Goal: Task Accomplishment & Management: Manage account settings

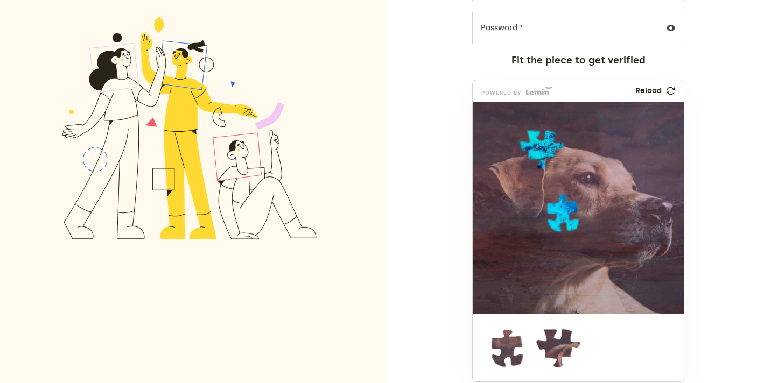
scroll to position [167, 0]
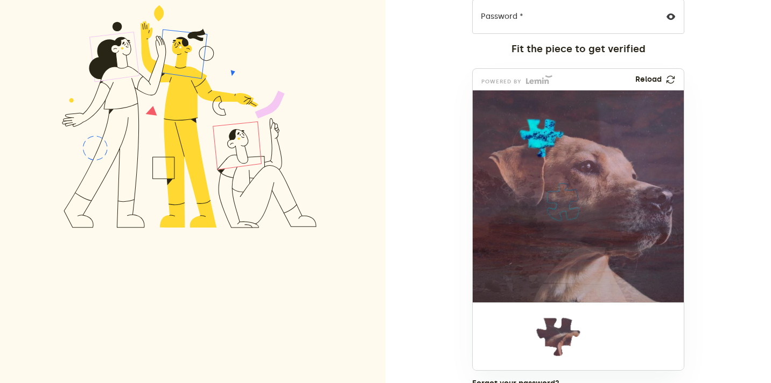
drag, startPoint x: 498, startPoint y: 345, endPoint x: 554, endPoint y: 209, distance: 147.7
click at [554, 209] on img at bounding box center [560, 273] width 488 height 212
drag, startPoint x: 550, startPoint y: 351, endPoint x: 532, endPoint y: 151, distance: 200.4
click at [532, 151] on img at bounding box center [465, 210] width 488 height 212
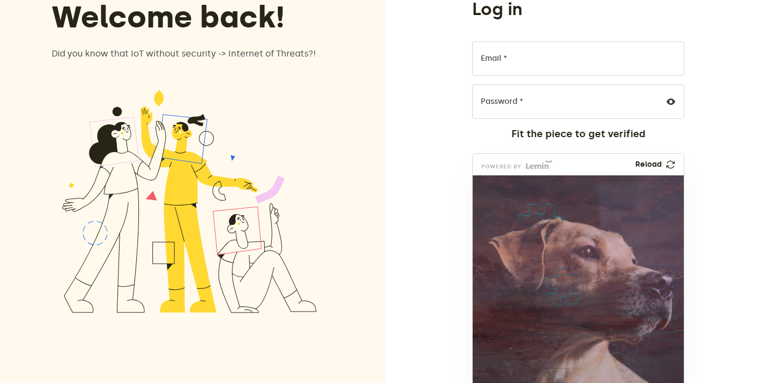
scroll to position [0, 0]
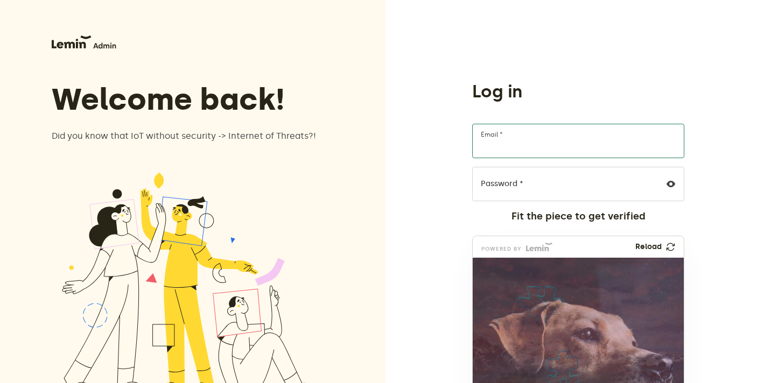
click at [511, 146] on input "Email *" at bounding box center [578, 141] width 212 height 34
type input "[EMAIL_ADDRESS][DOMAIN_NAME]"
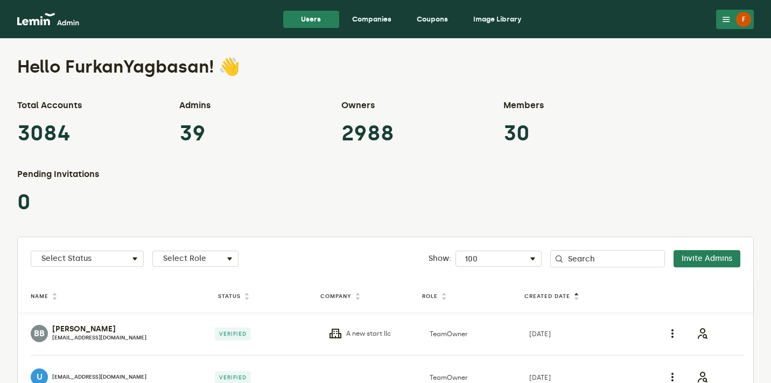
click at [376, 11] on link "Companies" at bounding box center [371, 19] width 57 height 17
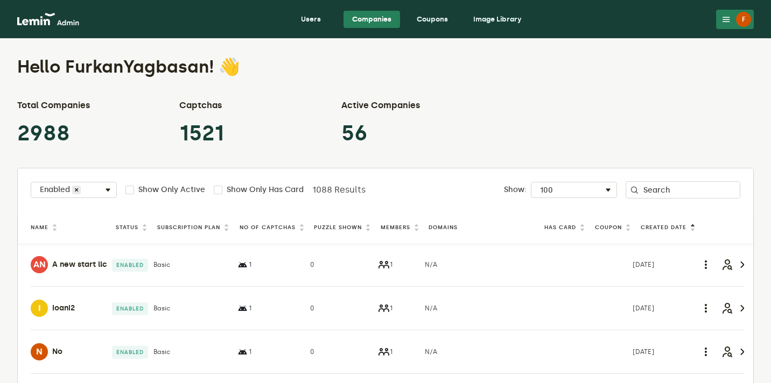
click at [349, 229] on label "Puzzle Shown" at bounding box center [338, 227] width 48 height 9
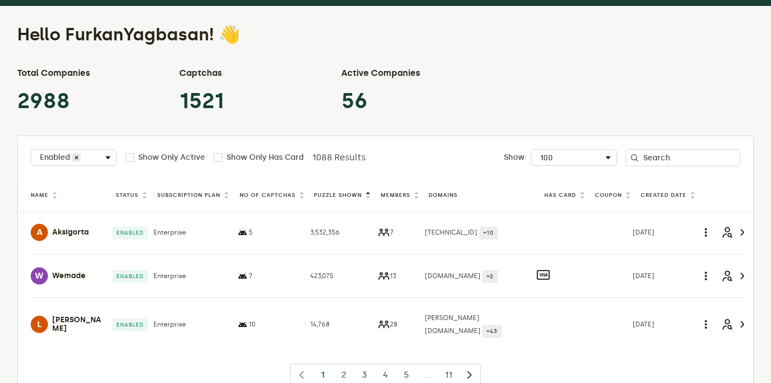
scroll to position [35, 0]
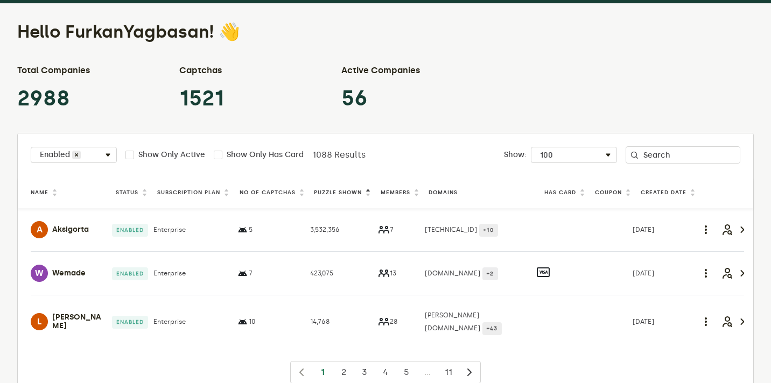
click at [66, 277] on h4 "Wemade" at bounding box center [68, 273] width 33 height 9
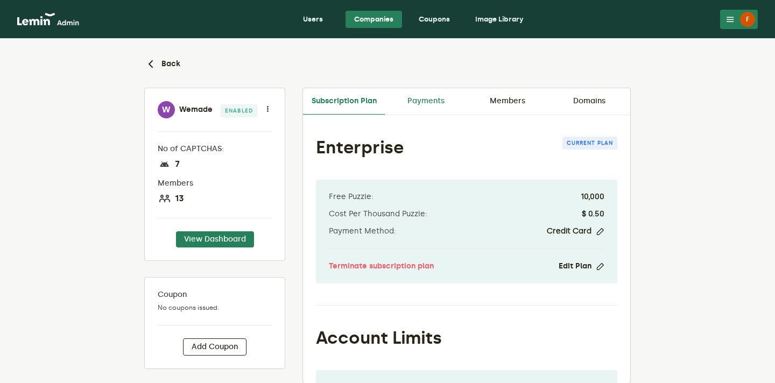
click at [417, 108] on link "Payments" at bounding box center [426, 101] width 82 height 26
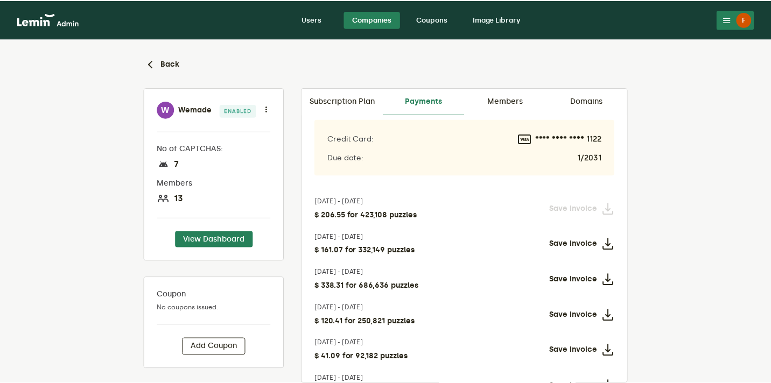
scroll to position [5, 0]
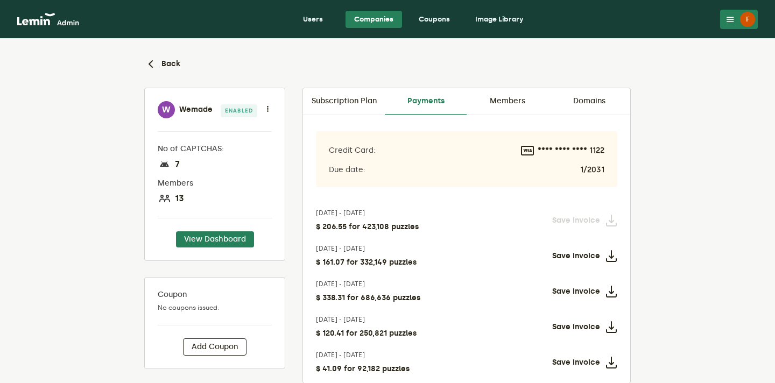
click at [380, 16] on link "Companies" at bounding box center [373, 19] width 57 height 17
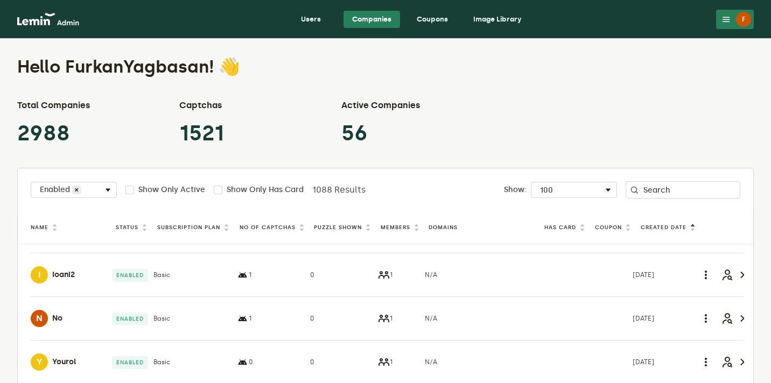
scroll to position [59, 0]
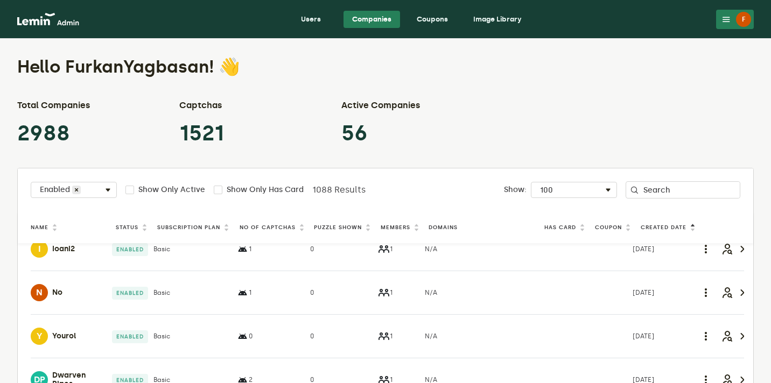
click at [337, 231] on label "Puzzle Shown" at bounding box center [338, 227] width 48 height 9
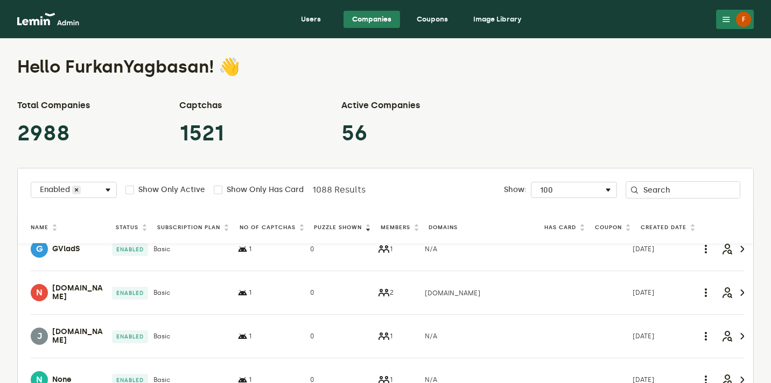
scroll to position [0, 0]
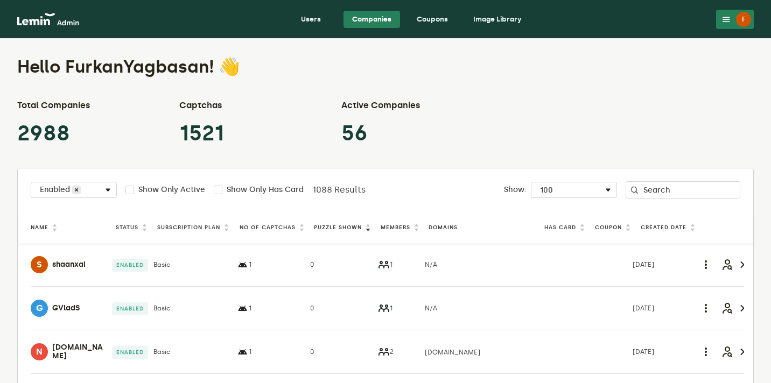
click at [337, 231] on label "Puzzle Shown" at bounding box center [338, 227] width 48 height 9
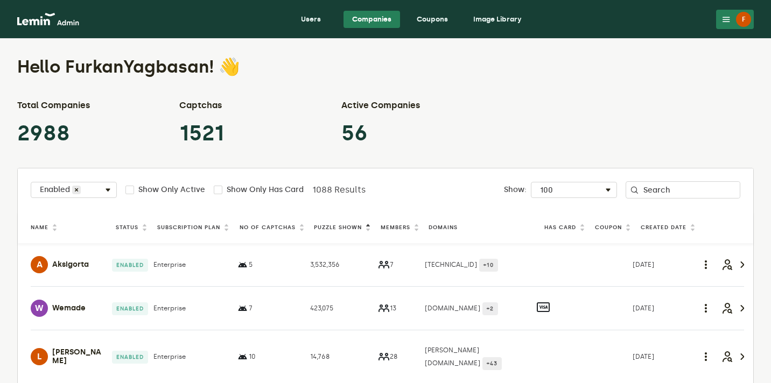
click at [61, 260] on h4 "Aksigorta" at bounding box center [70, 264] width 37 height 9
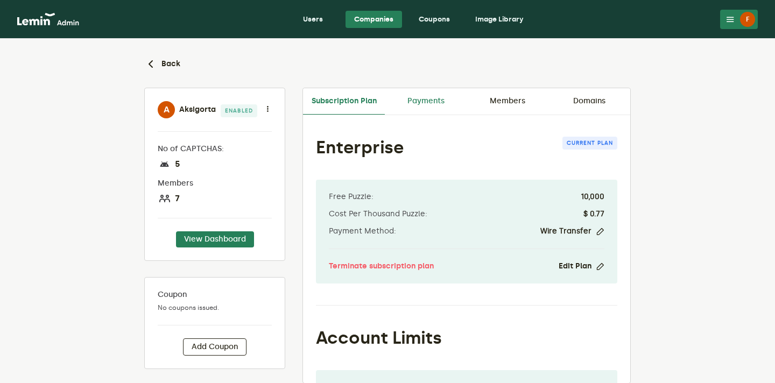
click at [429, 98] on link "Payments" at bounding box center [426, 101] width 82 height 26
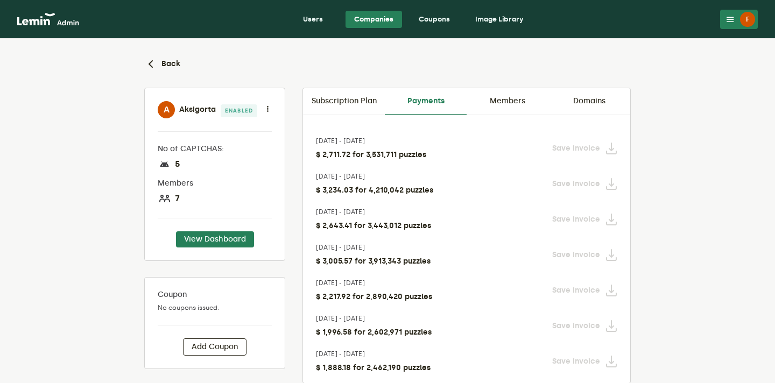
click at [363, 12] on link "Companies" at bounding box center [373, 19] width 57 height 17
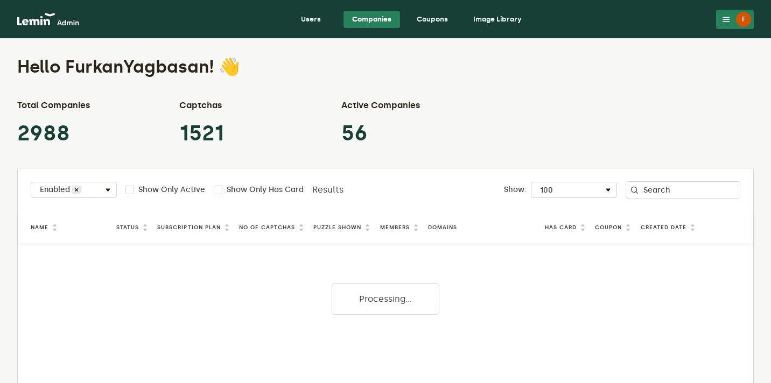
click at [339, 231] on label "Puzzle Shown" at bounding box center [337, 227] width 48 height 9
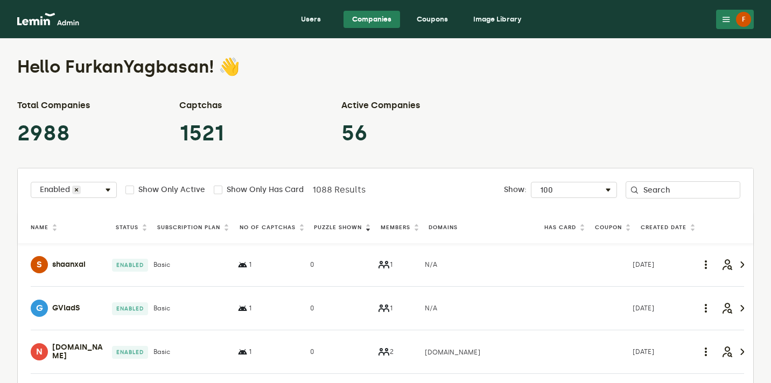
click at [339, 231] on label "Puzzle Shown" at bounding box center [338, 227] width 48 height 9
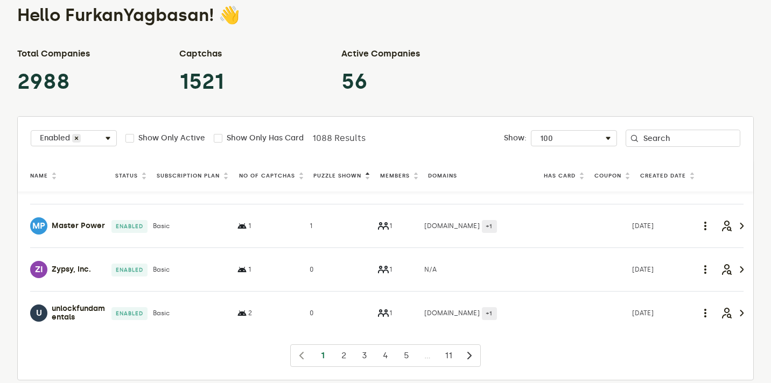
scroll to position [2353, 1]
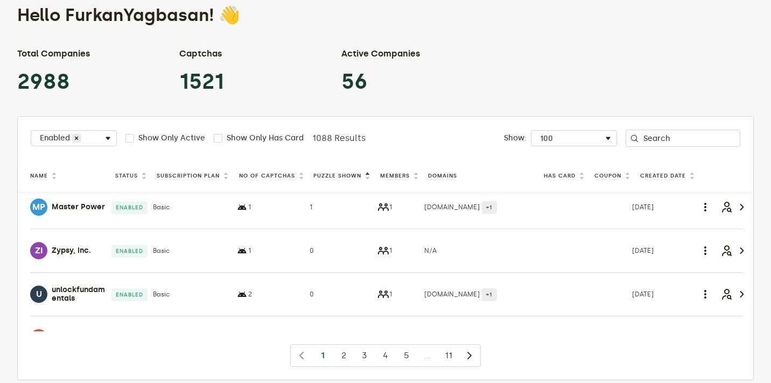
click at [61, 211] on h4 "Master Power" at bounding box center [78, 207] width 53 height 9
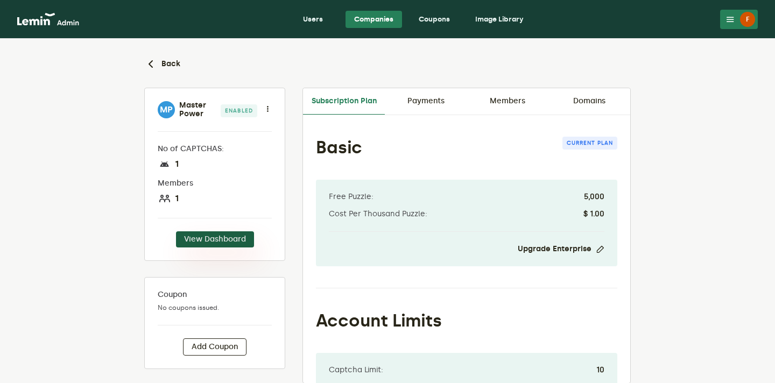
click at [219, 242] on button "View Dashboard" at bounding box center [215, 239] width 78 height 16
click at [160, 55] on div "Back" at bounding box center [388, 63] width 504 height 49
click at [145, 60] on icon "button" at bounding box center [150, 64] width 13 height 13
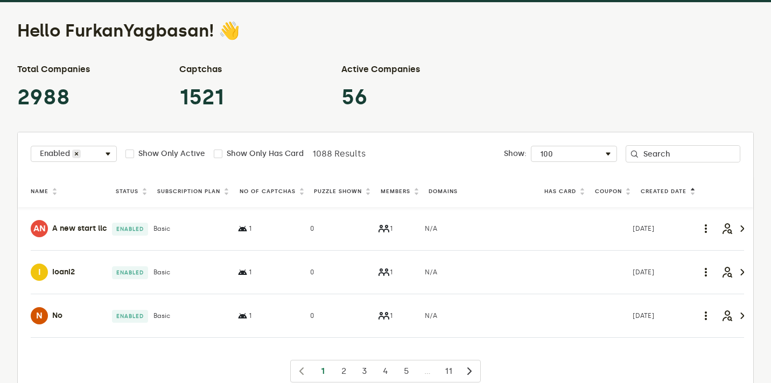
scroll to position [31, 0]
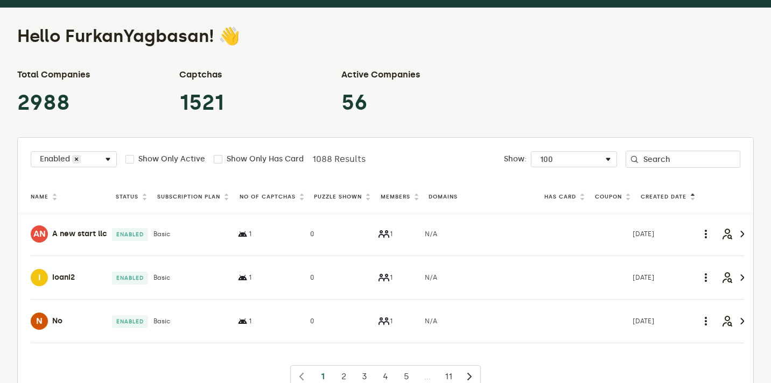
click at [347, 190] on th "Puzzle Shown" at bounding box center [345, 196] width 67 height 15
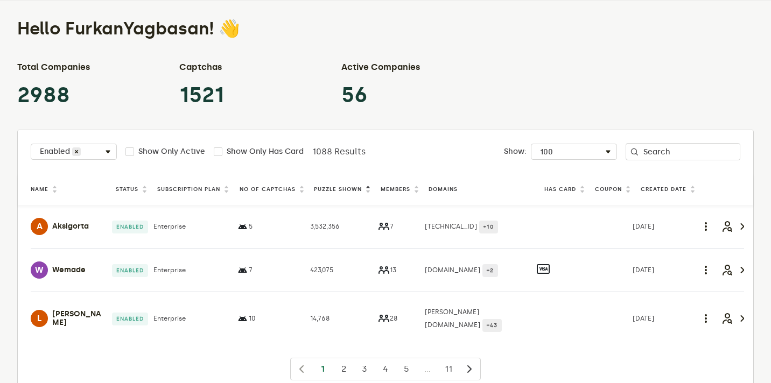
scroll to position [40, 0]
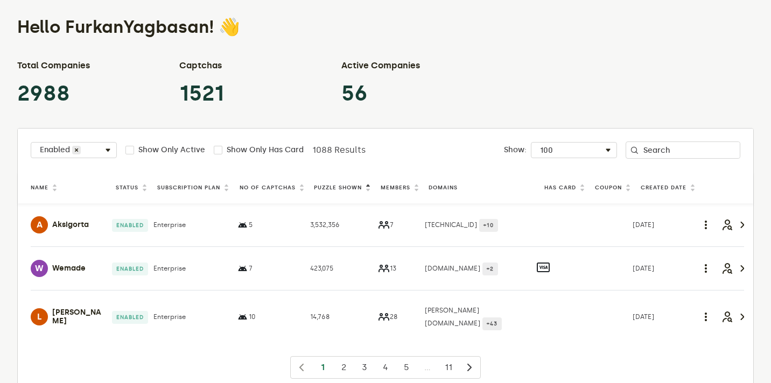
click at [50, 94] on p "2988" at bounding box center [63, 94] width 93 height 26
click at [193, 93] on p "1521" at bounding box center [225, 94] width 93 height 26
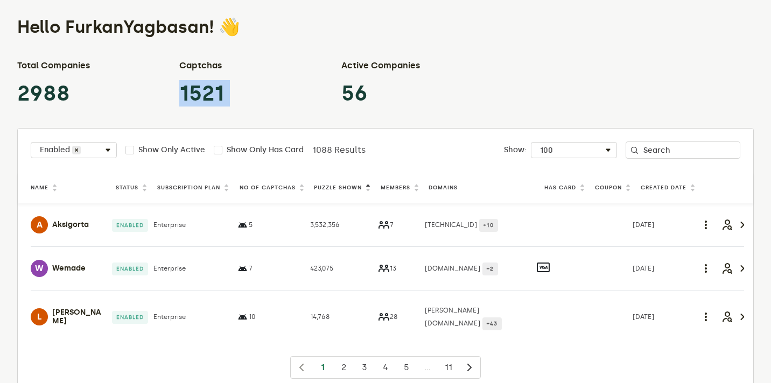
click at [193, 93] on p "1521" at bounding box center [225, 94] width 93 height 26
click at [344, 95] on p "56" at bounding box center [387, 94] width 93 height 26
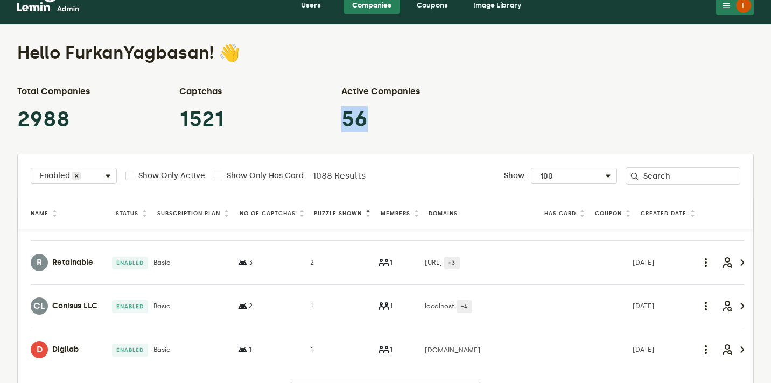
scroll to position [2200, 0]
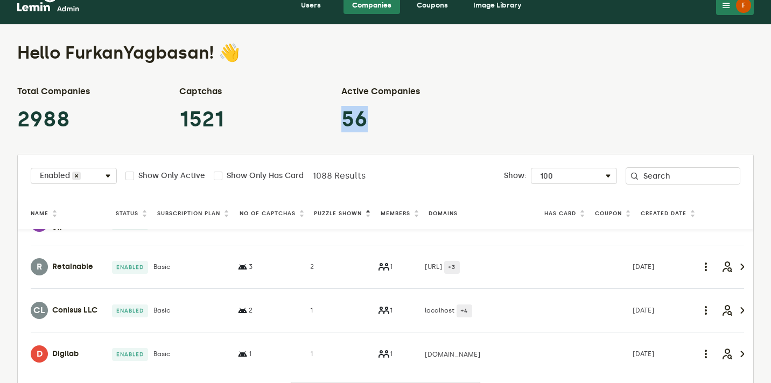
click at [66, 232] on h4 "ShadedbyShanell" at bounding box center [79, 223] width 55 height 17
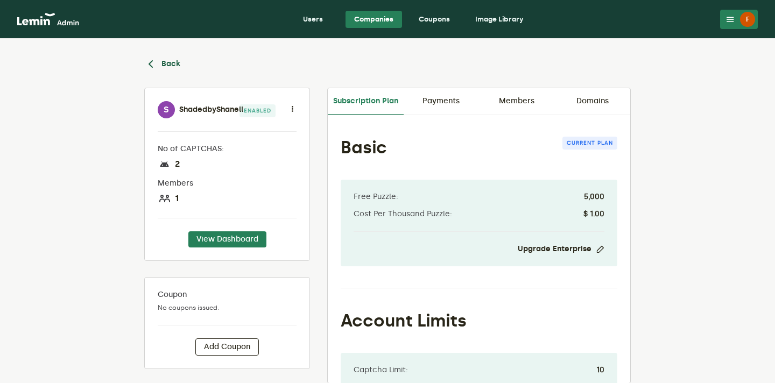
click at [150, 62] on icon "button" at bounding box center [150, 64] width 13 height 13
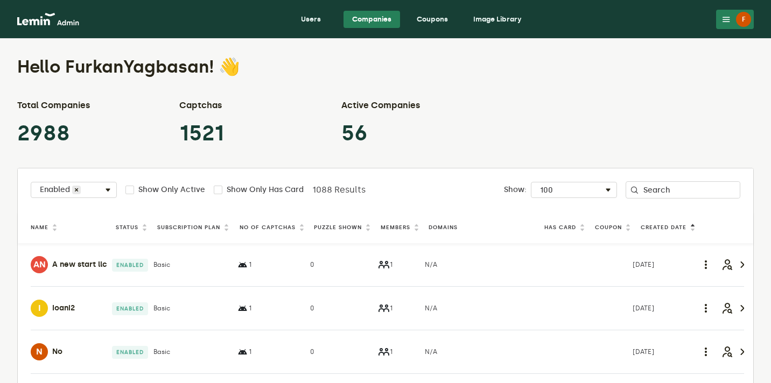
click at [342, 219] on div "Name Status Subscription Plan No Of Captchas Puzzle Shown Members Domains Has C…" at bounding box center [385, 227] width 735 height 32
click at [340, 225] on label "Puzzle Shown" at bounding box center [338, 227] width 48 height 9
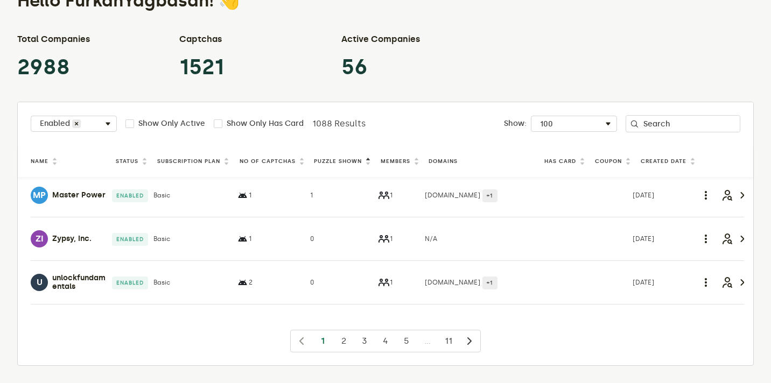
scroll to position [2360, 0]
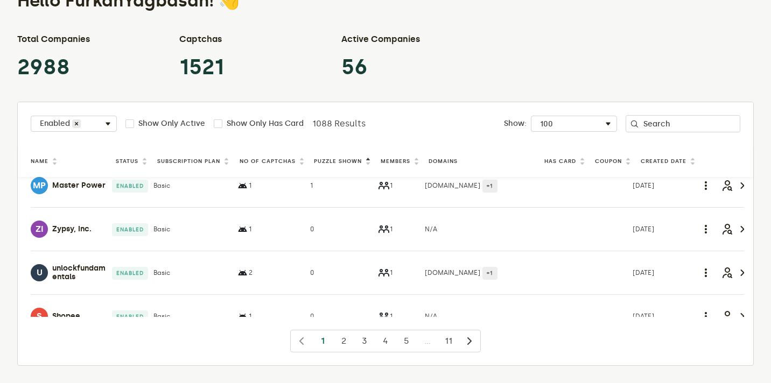
click at [66, 190] on h4 "Master Power" at bounding box center [78, 185] width 53 height 9
